Goal: Check status: Check status

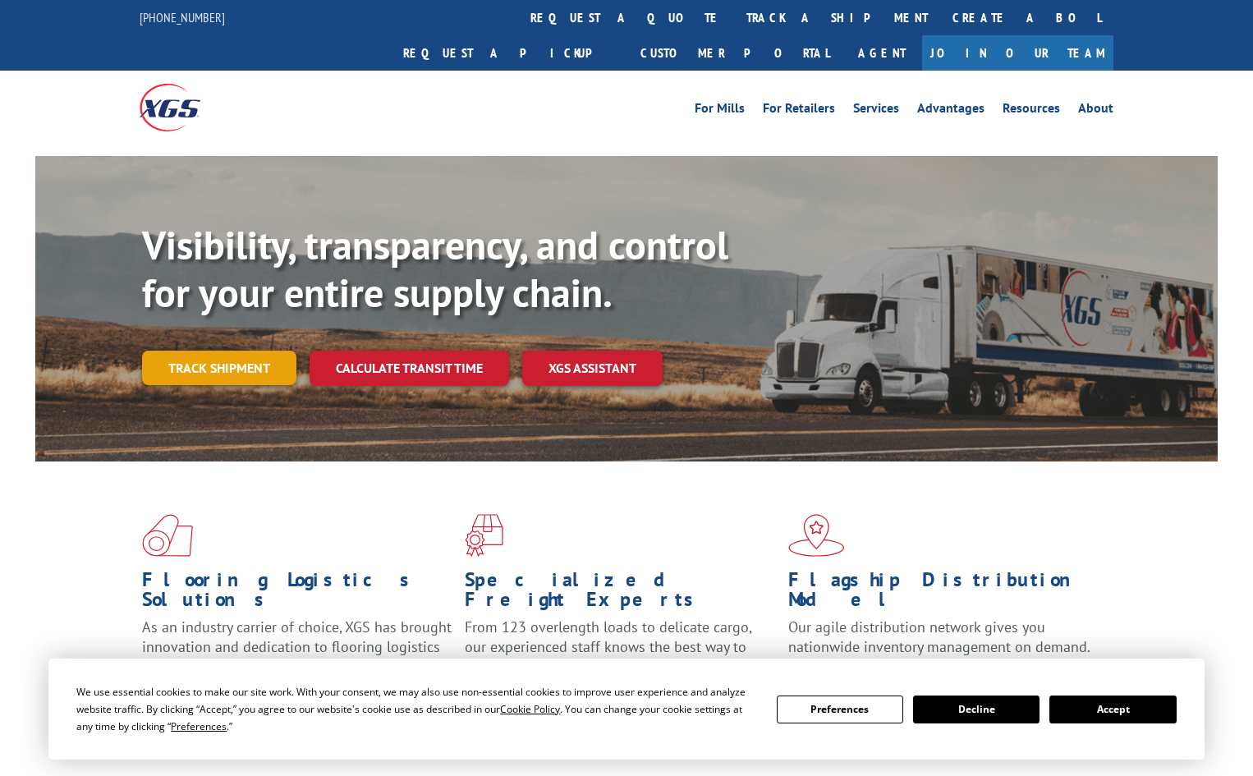
click at [239, 351] on link "Track shipment" at bounding box center [219, 368] width 154 height 34
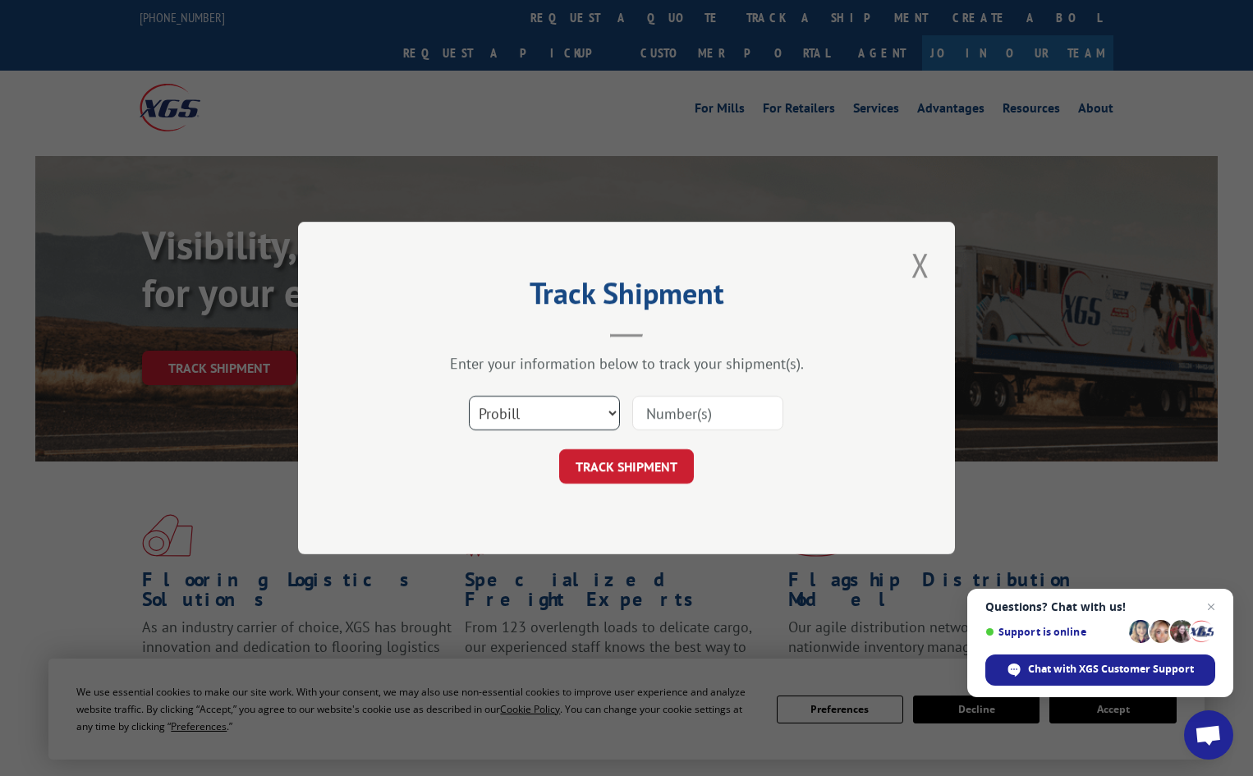
click at [540, 429] on select "Select category... Probill BOL PO" at bounding box center [544, 413] width 151 height 34
select select "bol"
click at [469, 396] on select "Select category... Probill BOL PO" at bounding box center [544, 413] width 151 height 34
click at [673, 426] on input at bounding box center [707, 413] width 151 height 34
paste input "5946081"
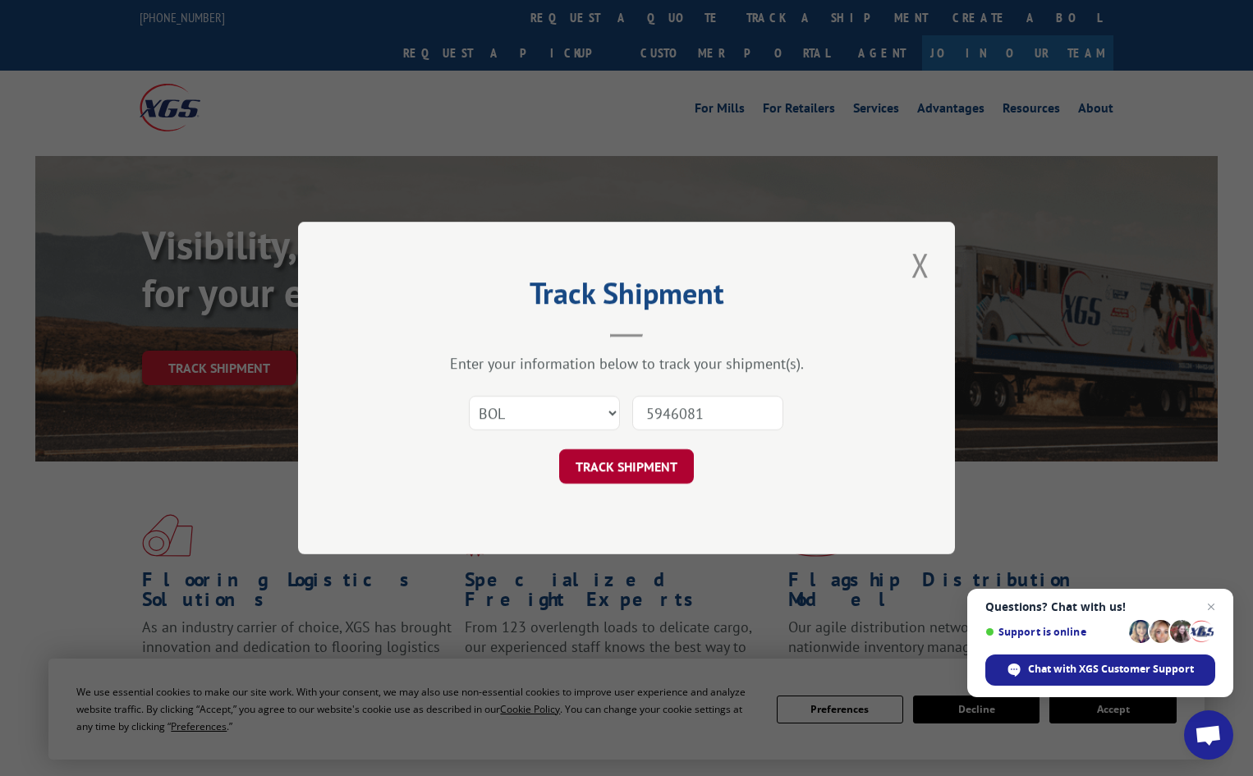
type input "5946081"
click at [574, 463] on button "TRACK SHIPMENT" at bounding box center [626, 466] width 135 height 34
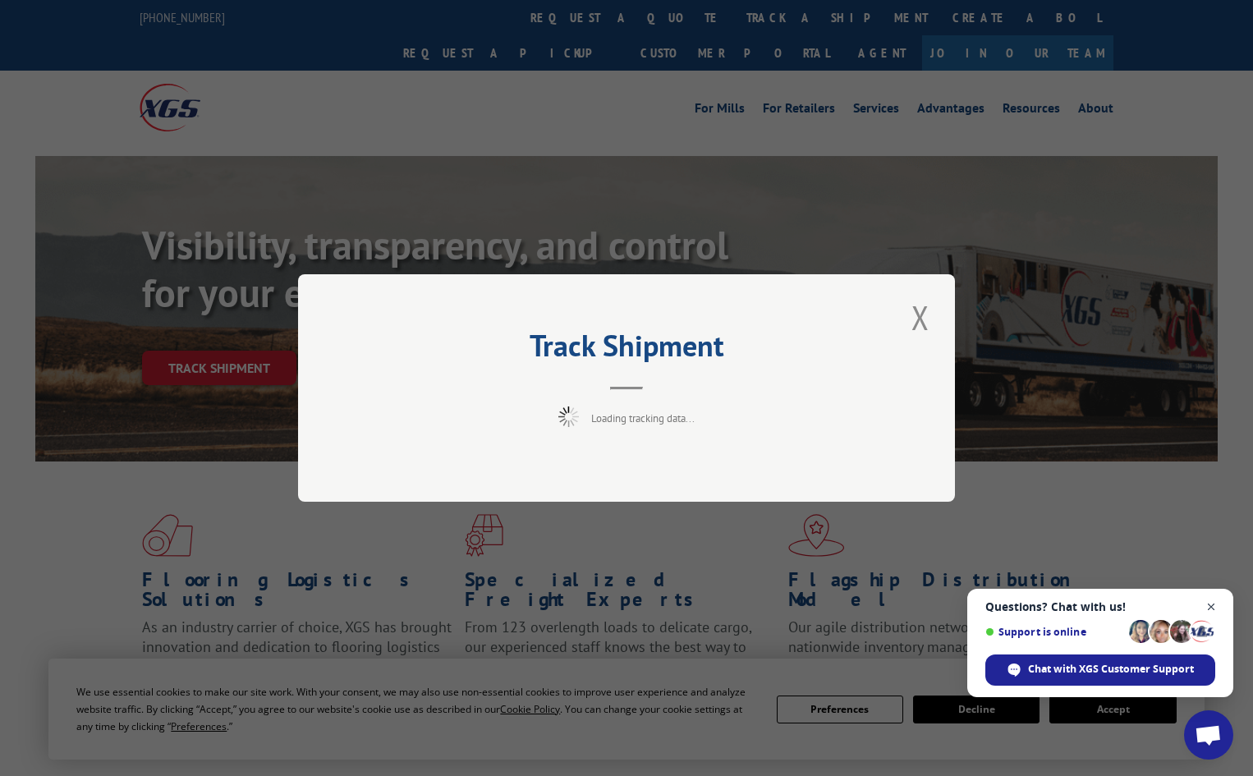
click at [1213, 608] on span "Open chat" at bounding box center [1212, 607] width 21 height 21
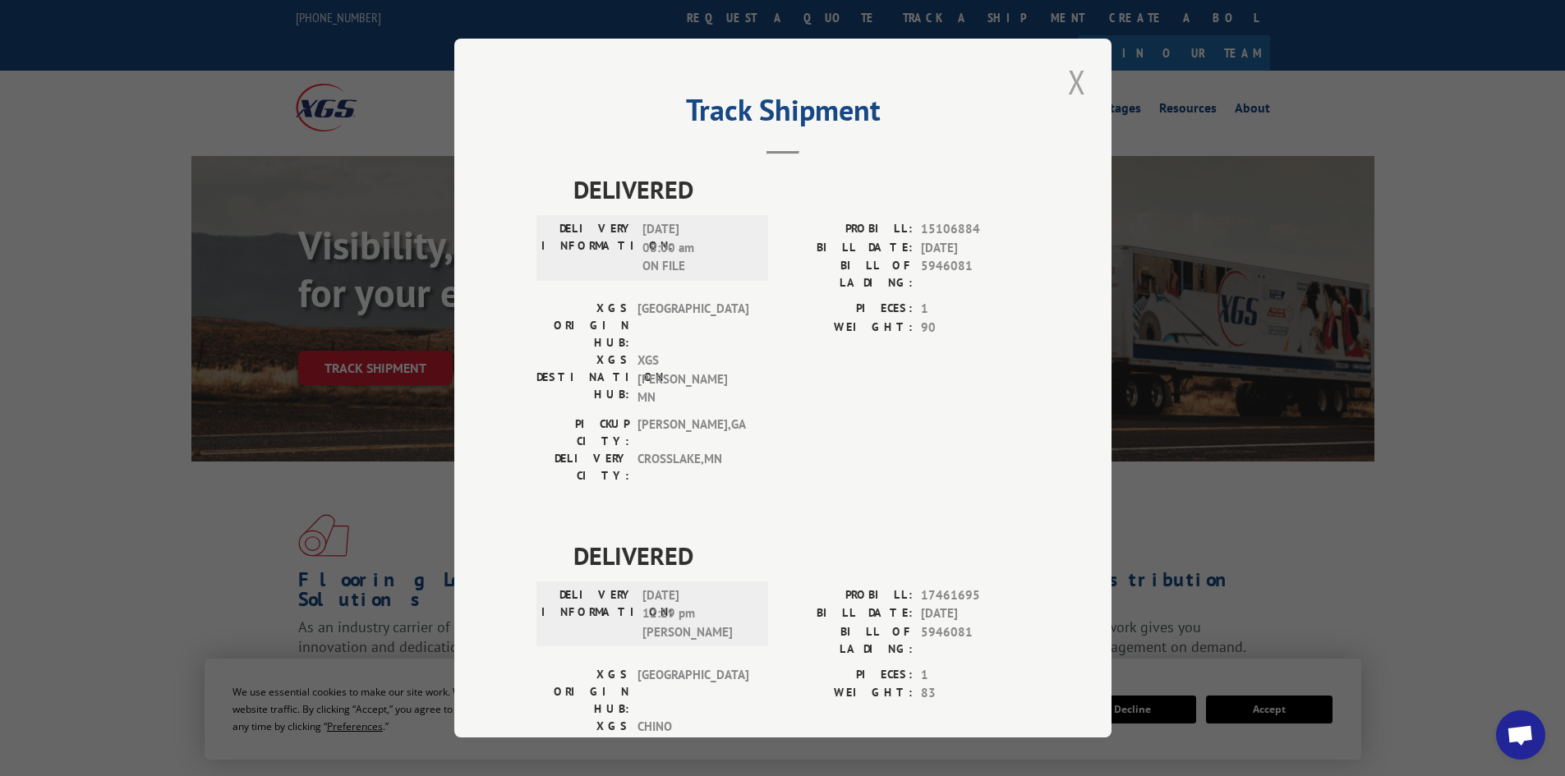
click at [1083, 82] on button "Close modal" at bounding box center [1077, 81] width 28 height 45
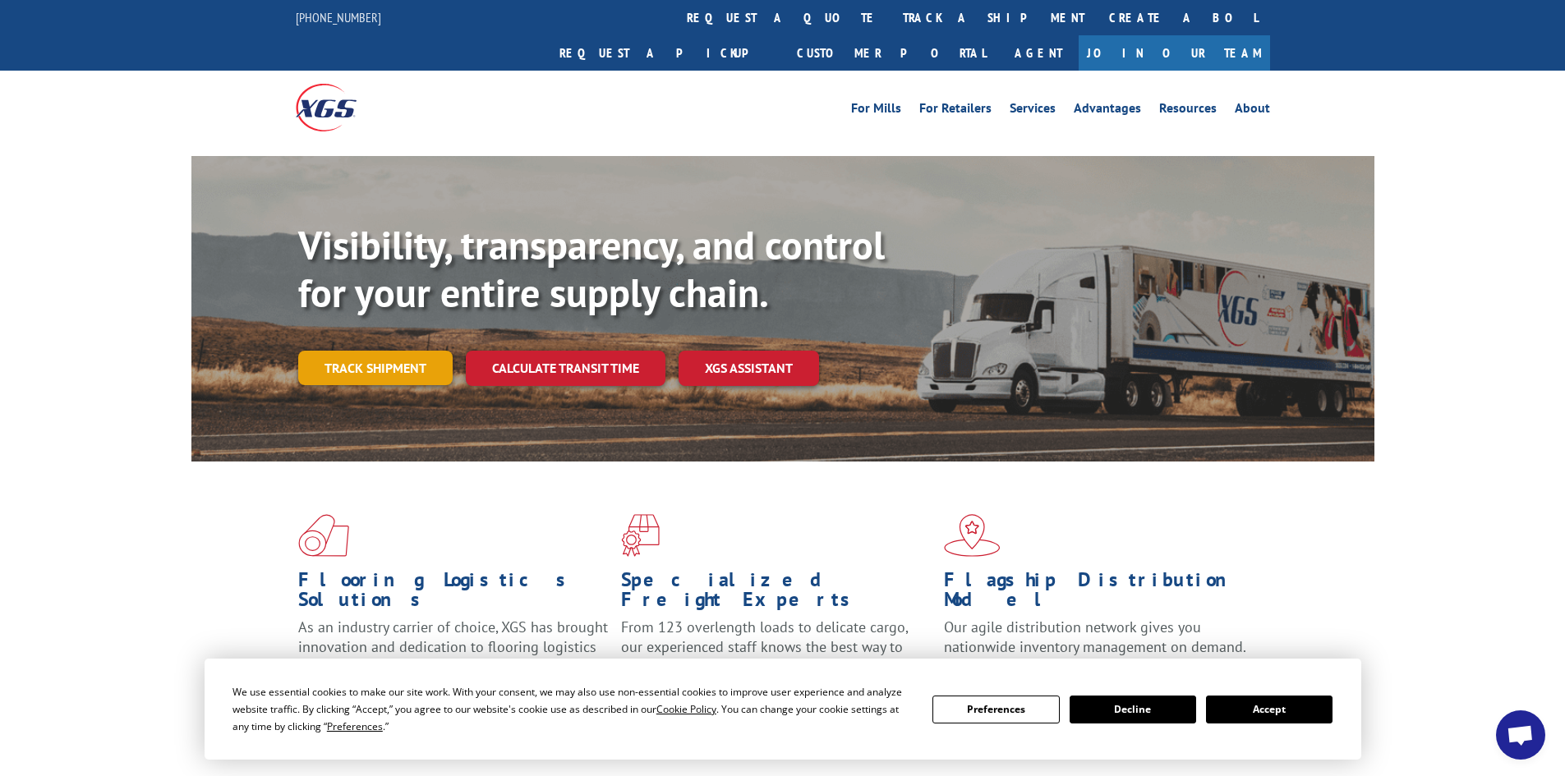
click at [357, 351] on link "Track shipment" at bounding box center [375, 368] width 154 height 34
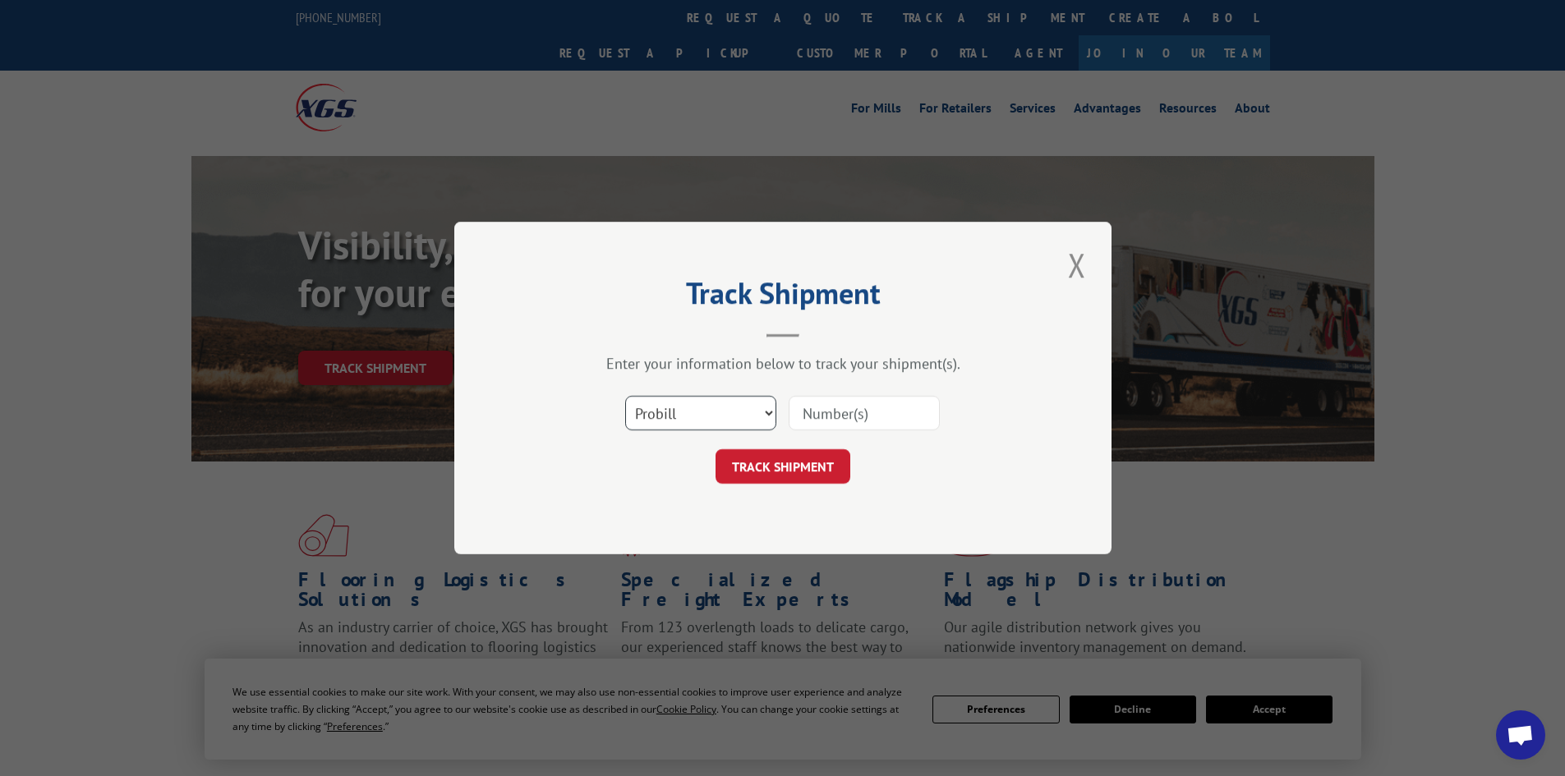
click at [753, 410] on select "Select category... Probill BOL PO" at bounding box center [700, 413] width 151 height 34
select select "bol"
click at [625, 396] on select "Select category... Probill BOL PO" at bounding box center [700, 413] width 151 height 34
click at [806, 415] on input at bounding box center [863, 413] width 151 height 34
paste input "5934404"
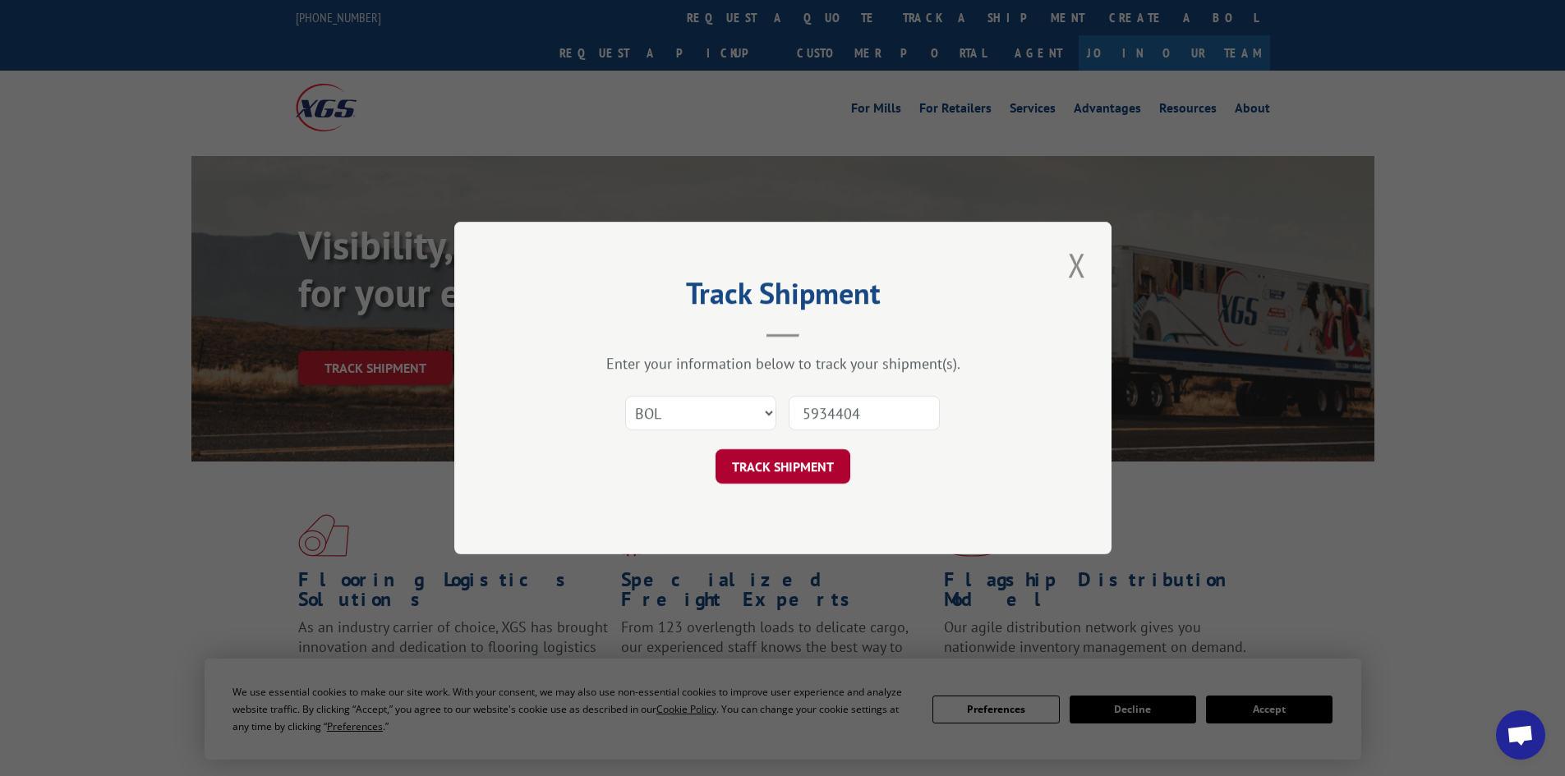
type input "5934404"
click at [755, 468] on button "TRACK SHIPMENT" at bounding box center [782, 466] width 135 height 34
